Goal: Find specific page/section: Find specific page/section

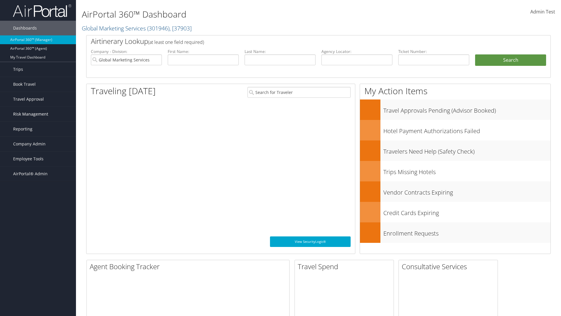
click at [38, 114] on span "Risk Management" at bounding box center [30, 114] width 35 height 15
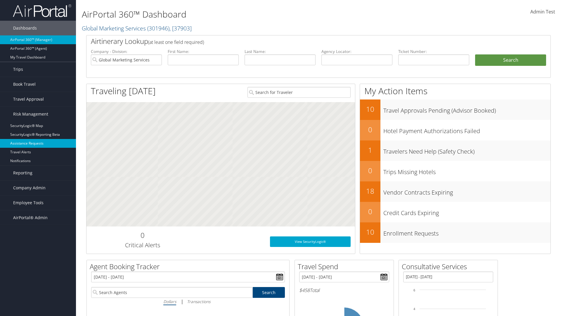
click at [38, 143] on link "Assistance Requests" at bounding box center [38, 143] width 76 height 9
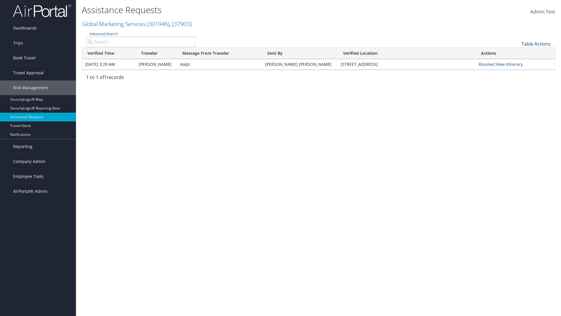
click at [536, 44] on link "Table Actions" at bounding box center [536, 44] width 30 height 6
click at [516, 63] on link "Page Length" at bounding box center [516, 63] width 77 height 10
